Goal: Complete application form: Complete application form

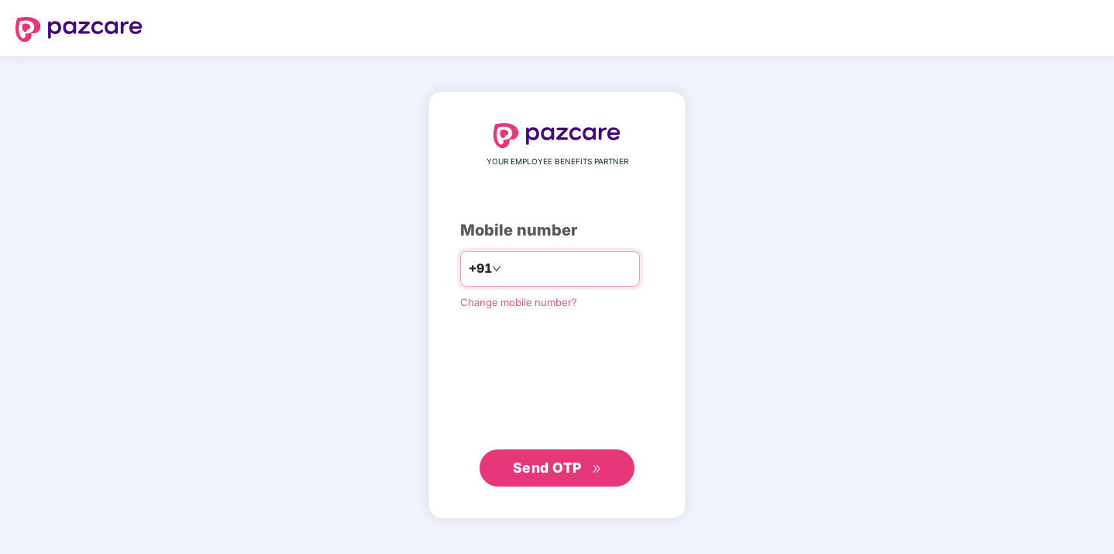
click at [608, 274] on input "number" at bounding box center [567, 268] width 127 height 25
type input "**********"
click at [544, 479] on button "Send OTP" at bounding box center [556, 467] width 155 height 37
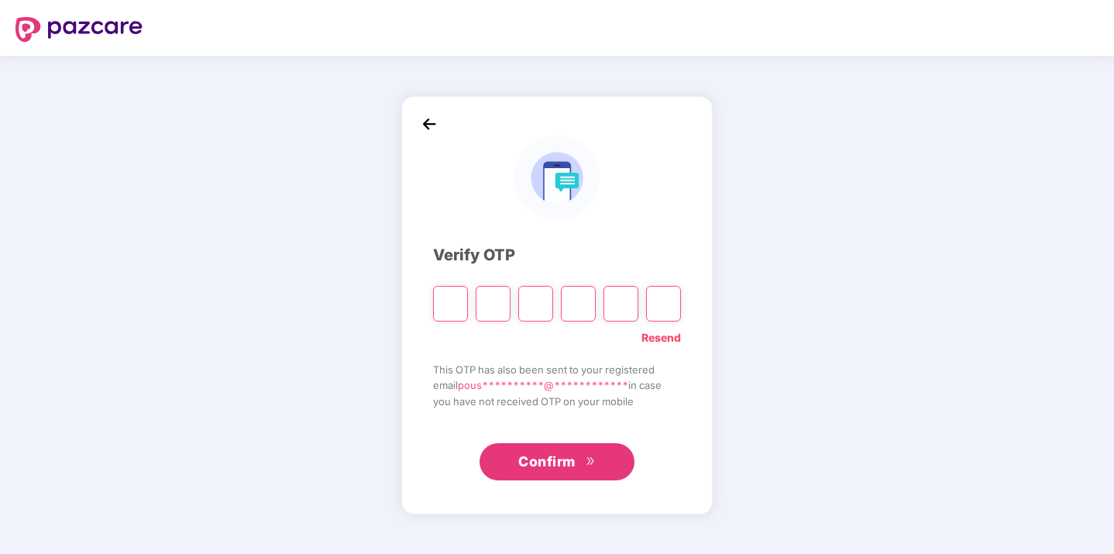
type input "*"
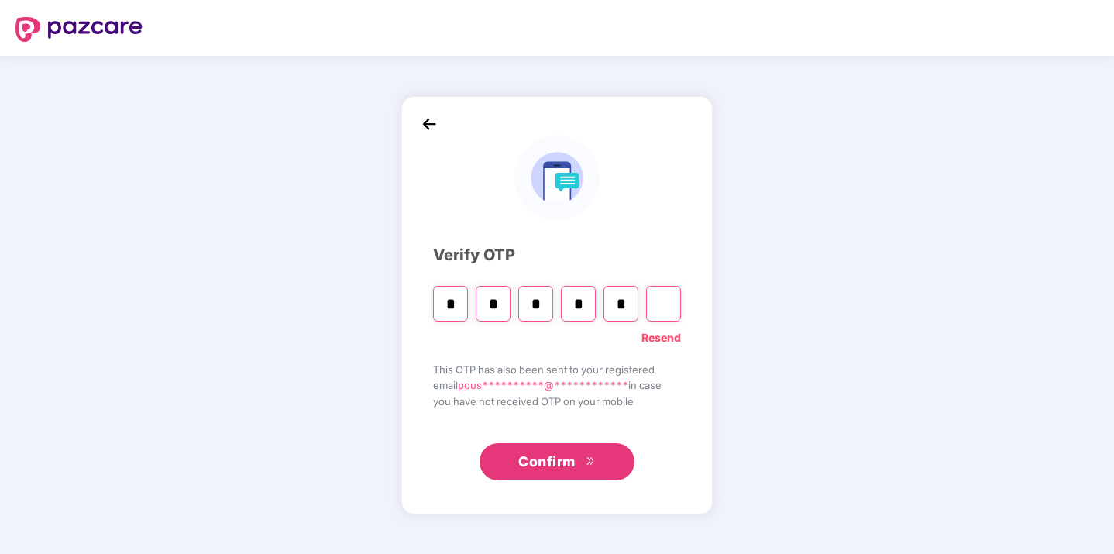
type input "*"
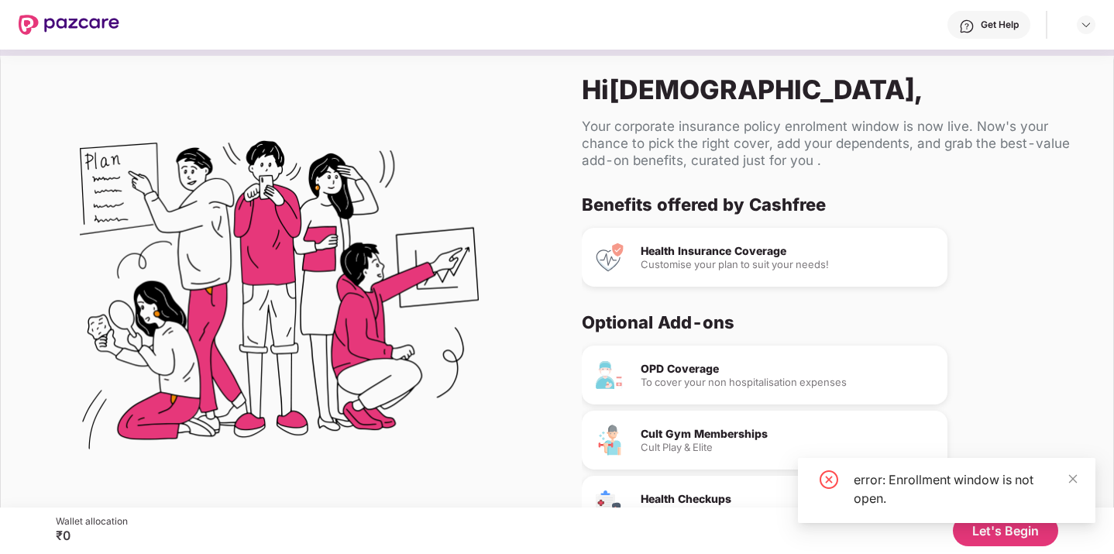
scroll to position [43, 0]
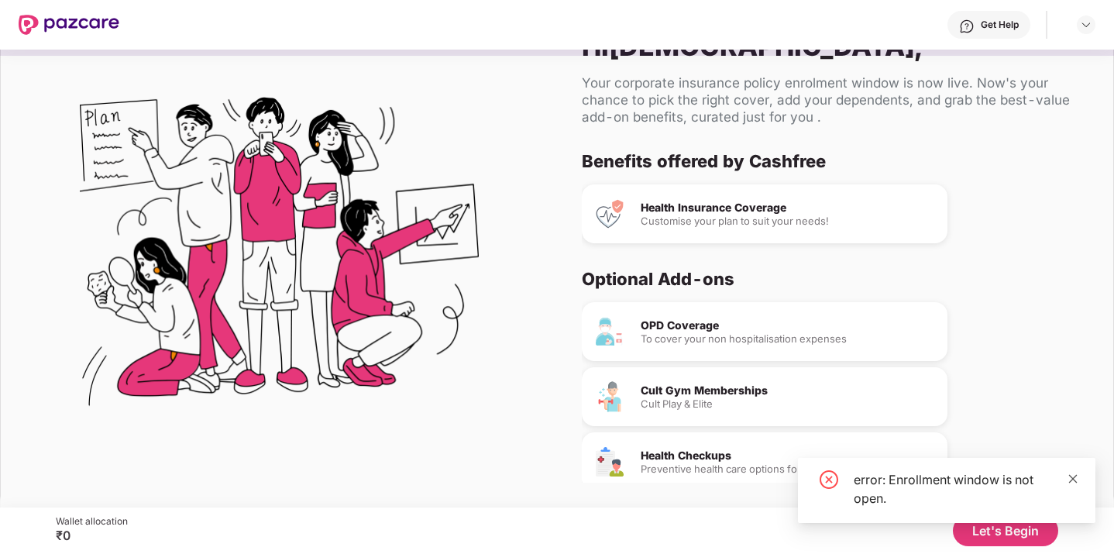
click at [1075, 476] on icon "close" at bounding box center [1073, 478] width 9 height 9
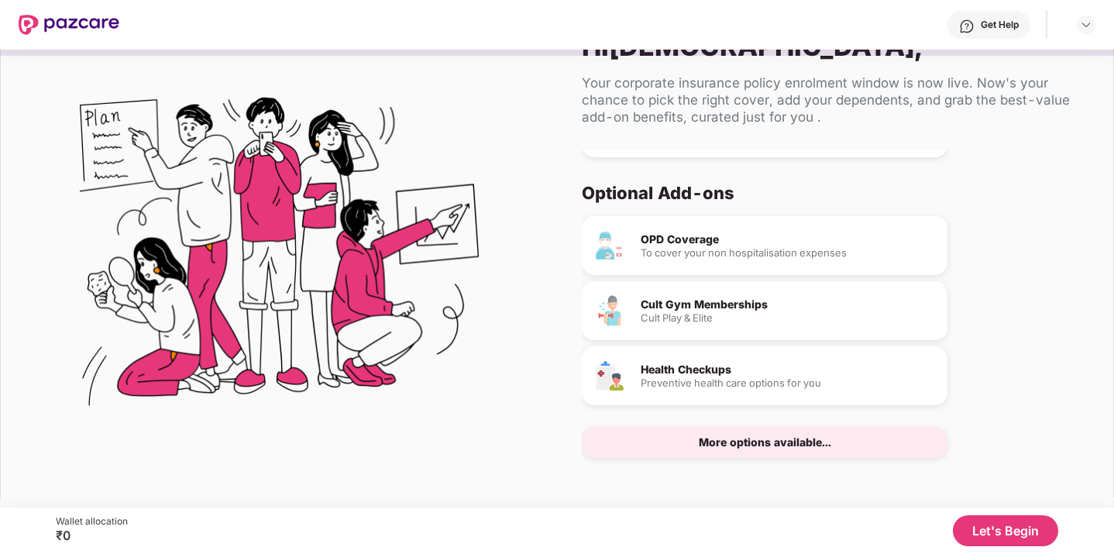
click at [1006, 524] on button "Let's Begin" at bounding box center [1005, 530] width 105 height 31
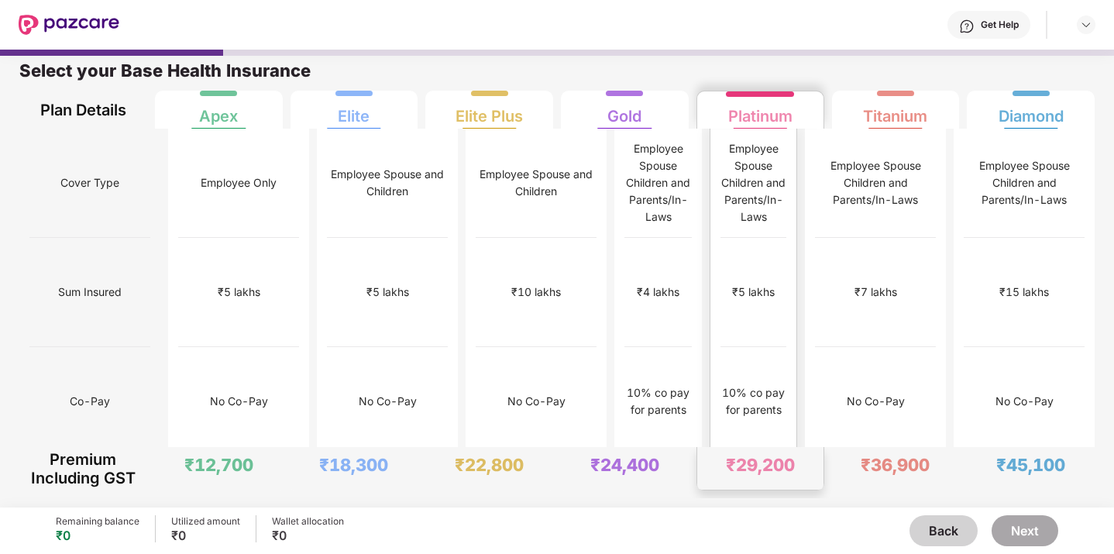
scroll to position [0, 0]
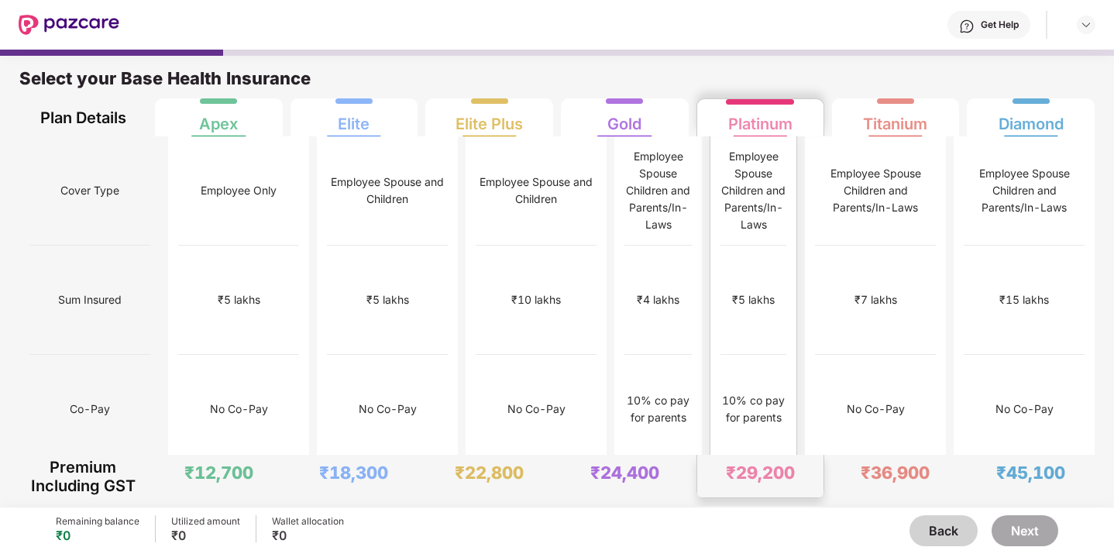
click at [771, 510] on div "₹10,000" at bounding box center [753, 518] width 44 height 17
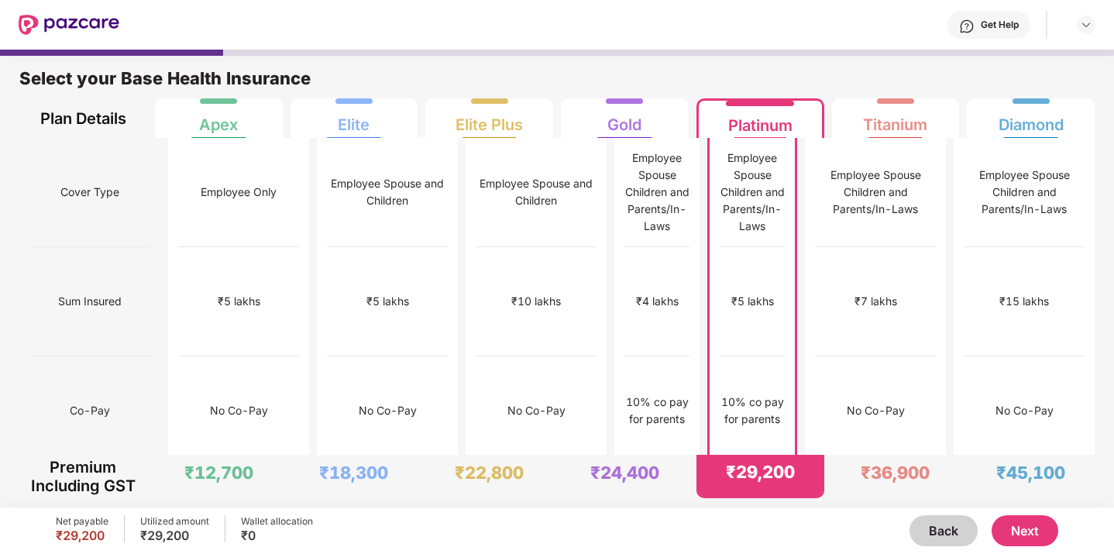
click at [1029, 534] on button "Next" at bounding box center [1024, 530] width 67 height 31
